Goal: Find specific page/section: Find specific page/section

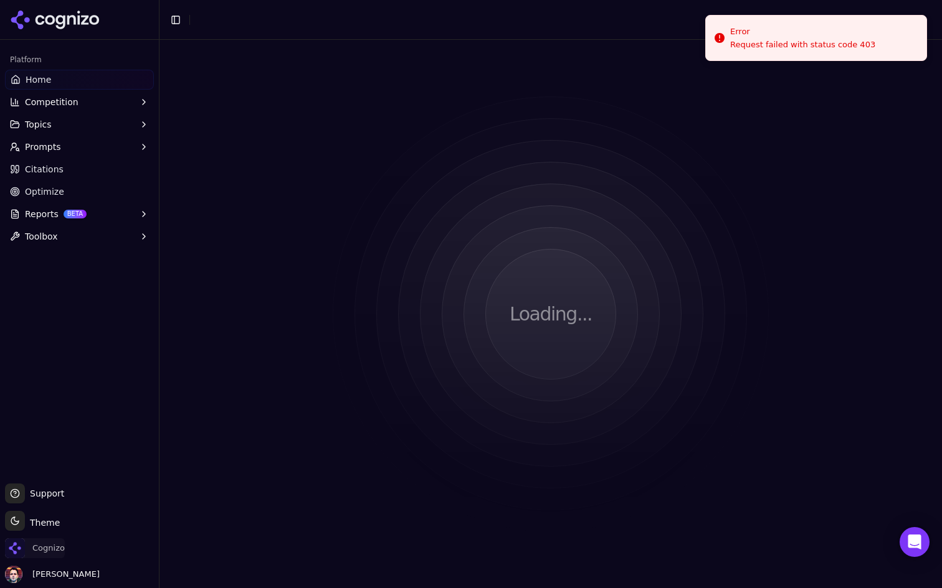
click at [48, 548] on span "Cognizo" at bounding box center [48, 548] width 32 height 11
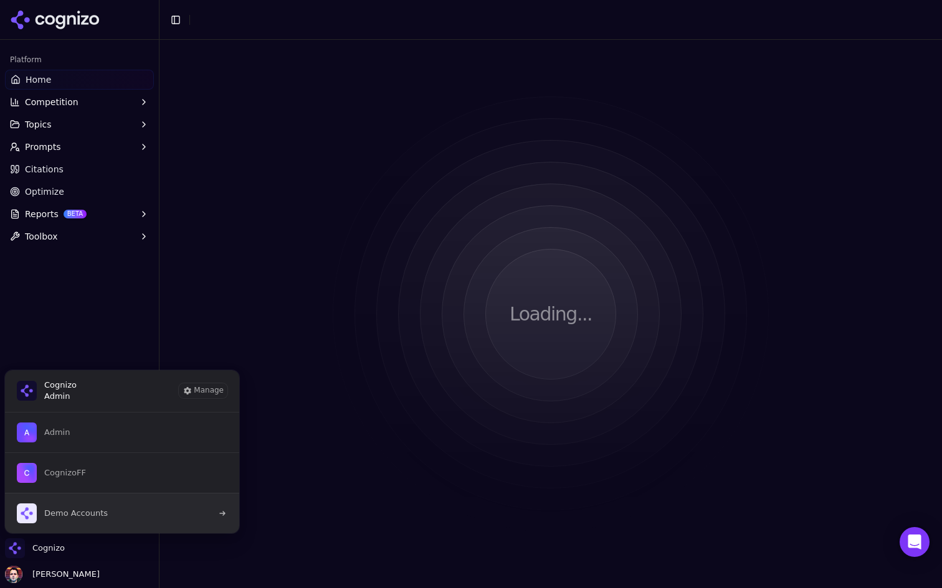
click at [88, 514] on span "Demo Accounts" at bounding box center [76, 513] width 64 height 11
